Goal: Navigation & Orientation: Find specific page/section

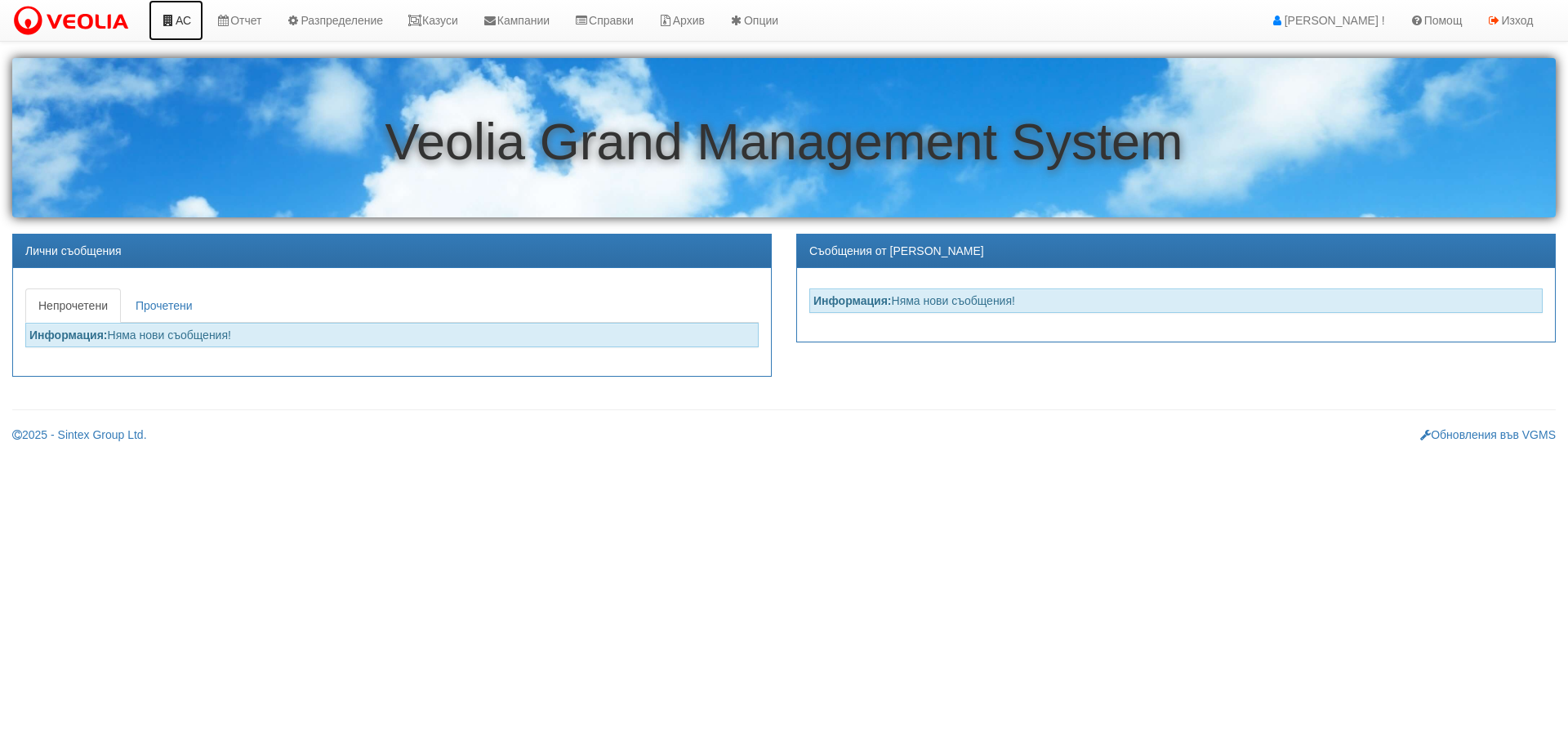
click at [181, 18] on link "АС" at bounding box center [176, 20] width 55 height 41
click at [446, 22] on link "Казуси" at bounding box center [433, 20] width 75 height 41
